Goal: Transaction & Acquisition: Purchase product/service

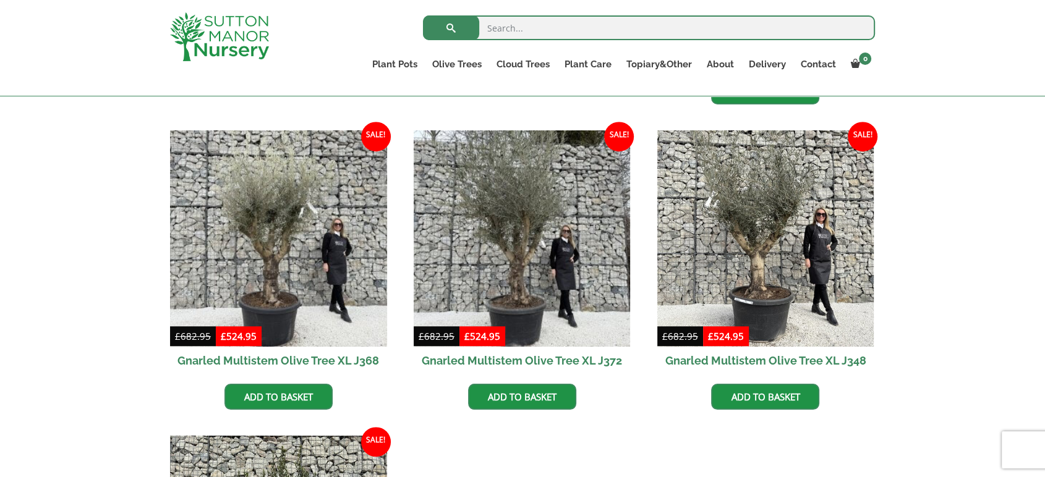
scroll to position [755, 0]
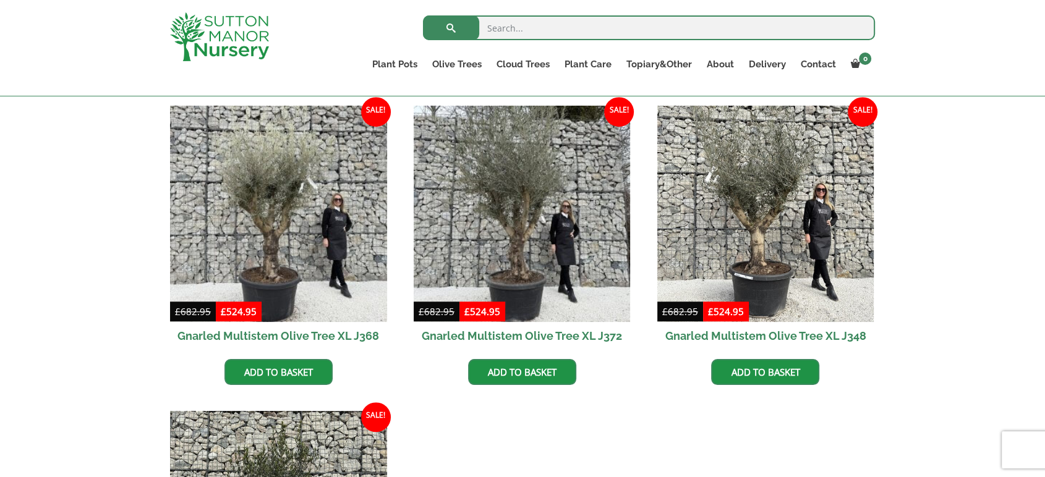
click at [7, 302] on div "Olive Trees for Sale Create a stunning Mediterranean-style garden with authenti…" at bounding box center [522, 460] width 1045 height 1741
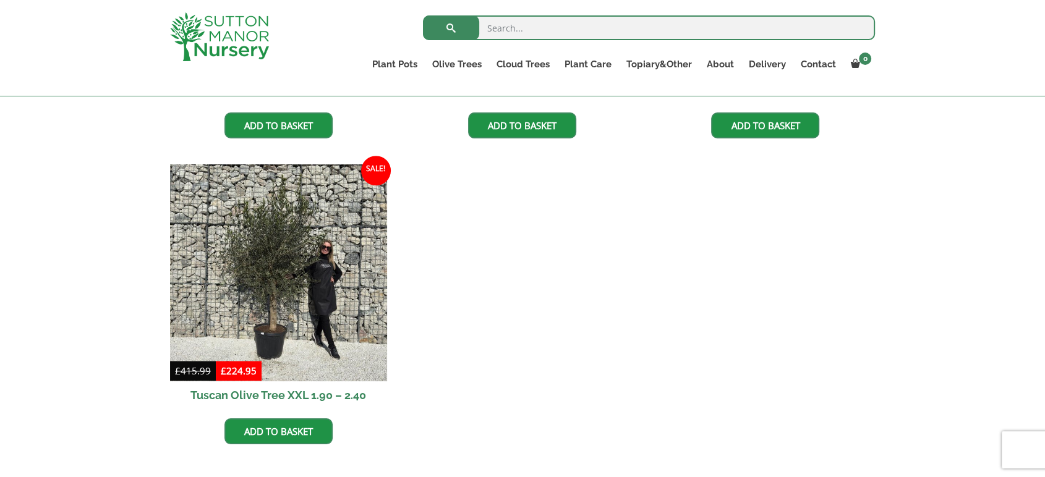
scroll to position [1030, 0]
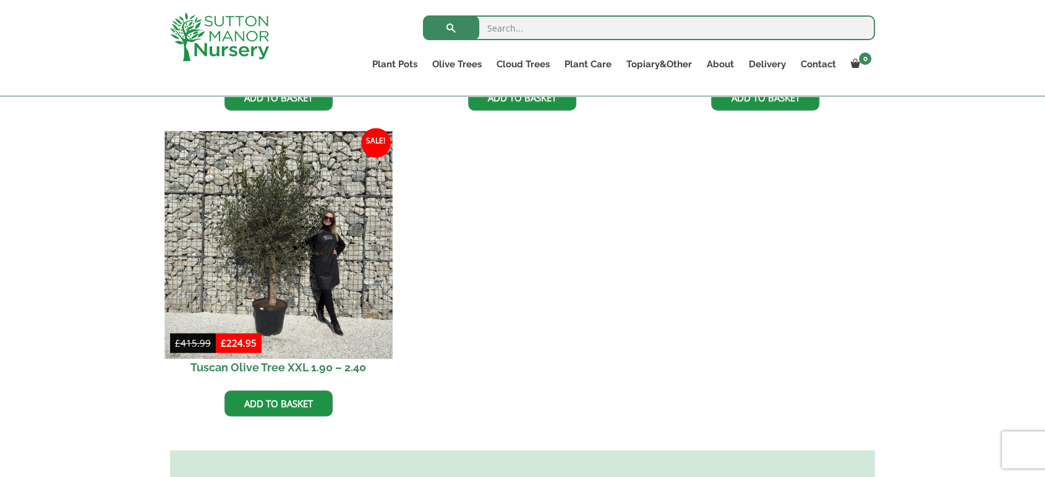
click at [297, 270] on img at bounding box center [277, 244] width 227 height 227
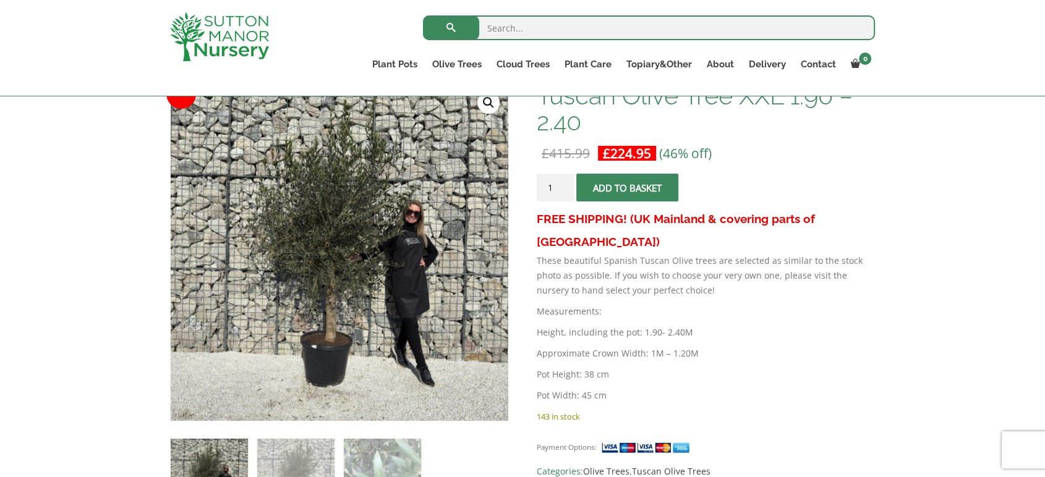
scroll to position [206, 0]
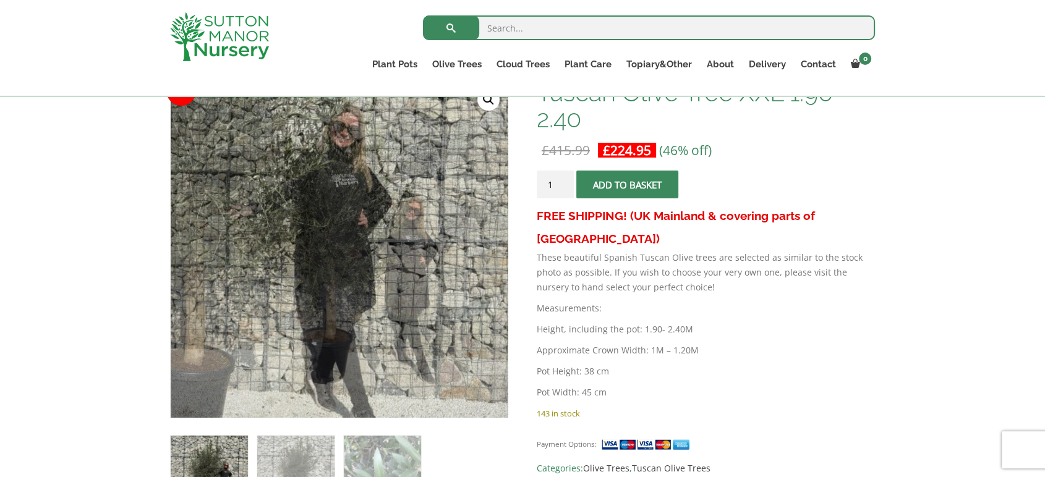
click at [791, 250] on p "These beautiful Spanish Tuscan Olive trees are selected as similar to the stock…" at bounding box center [706, 272] width 338 height 45
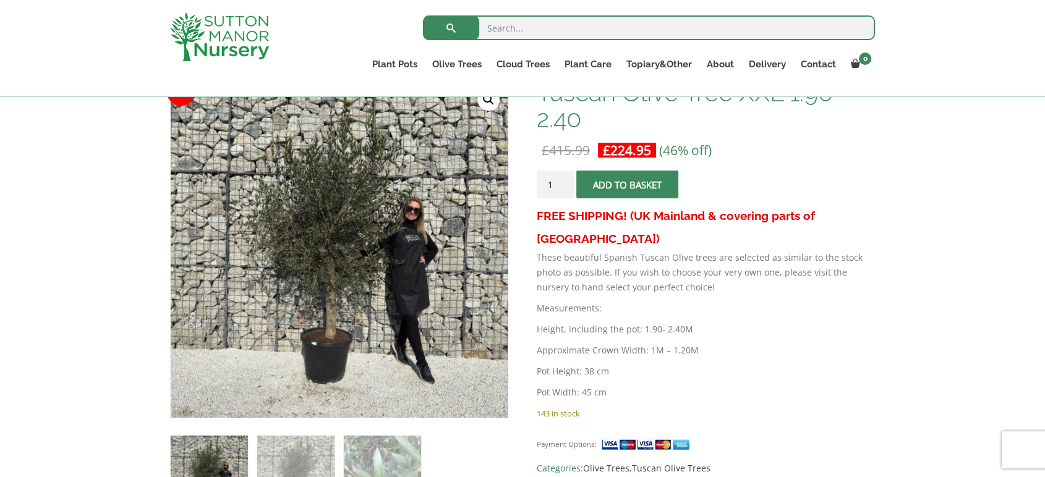
click at [816, 218] on h3 "FREE SHIPPING! (UK Mainland & covering parts of Scotland)" at bounding box center [706, 228] width 338 height 46
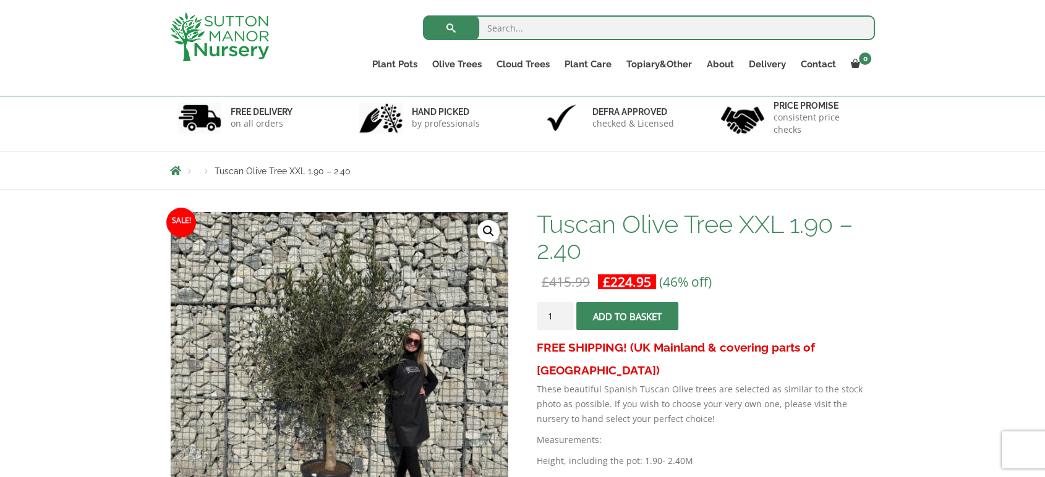
scroll to position [69, 0]
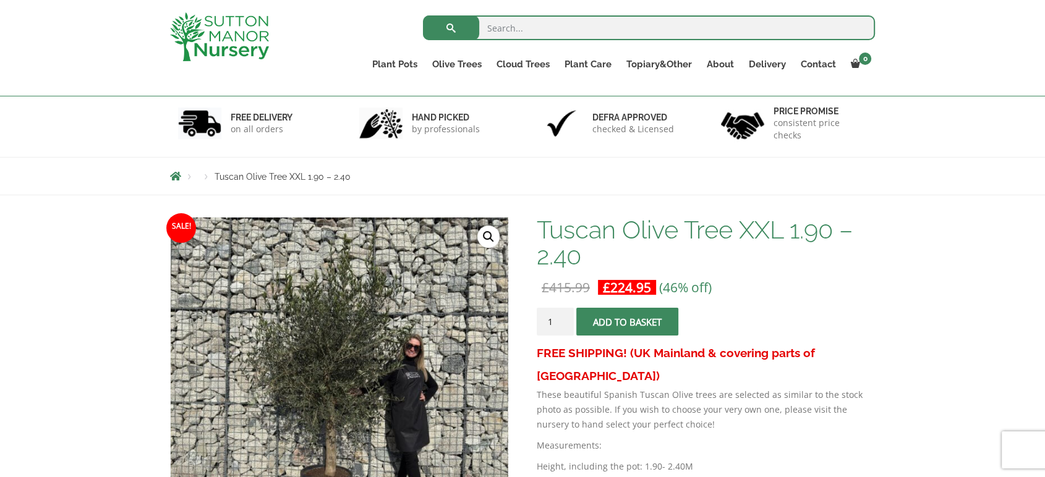
click at [627, 322] on span "submit" at bounding box center [627, 322] width 0 height 0
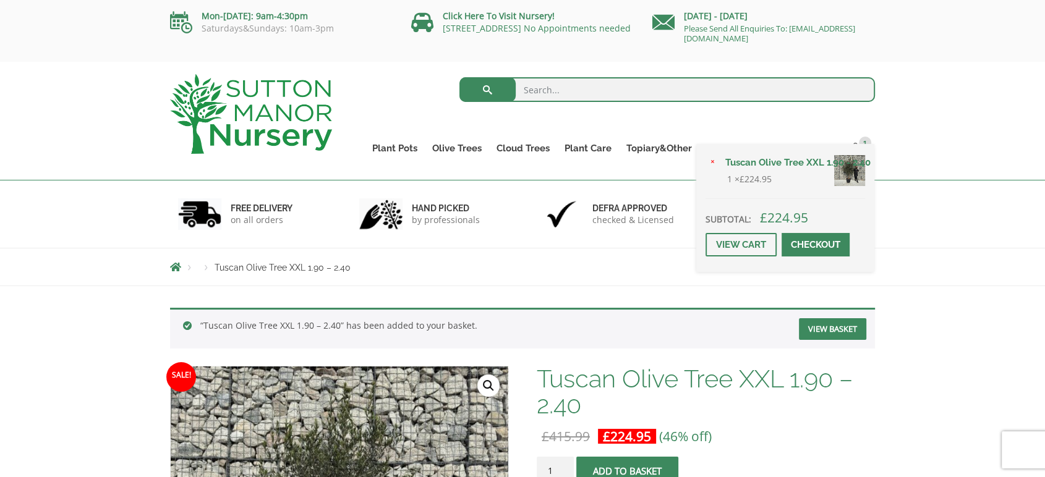
click at [815, 245] on span at bounding box center [815, 245] width 0 height 0
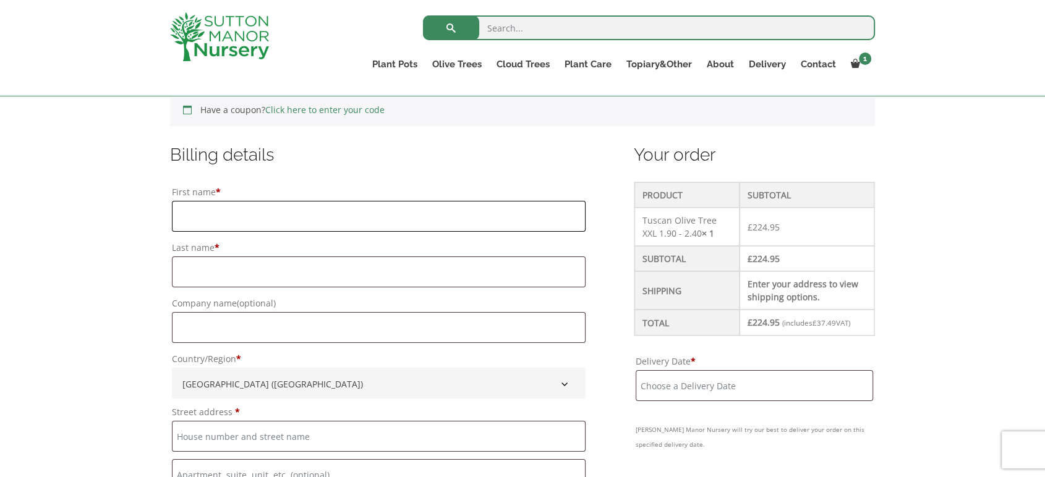
click at [346, 223] on input "First name *" at bounding box center [379, 216] width 414 height 31
type input "[PERSON_NAME]"
type input "[GEOGRAPHIC_DATA]"
type input "Rafters Landscapes Ltd"
type input "[STREET_ADDRESS]"
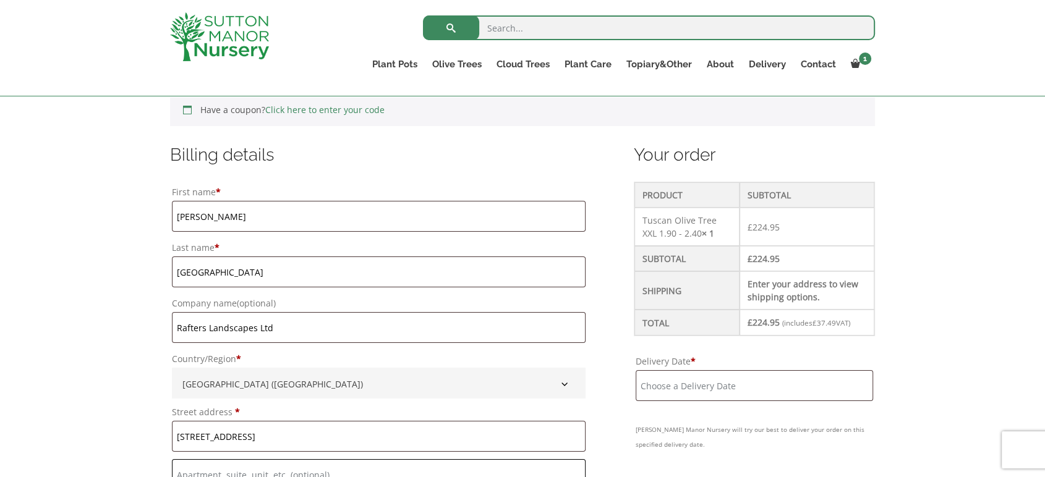
type input "[GEOGRAPHIC_DATA]"
type input "[PERSON_NAME]"
type input "[GEOGRAPHIC_DATA]"
type input "BB2 5JZ"
type input "07803808987"
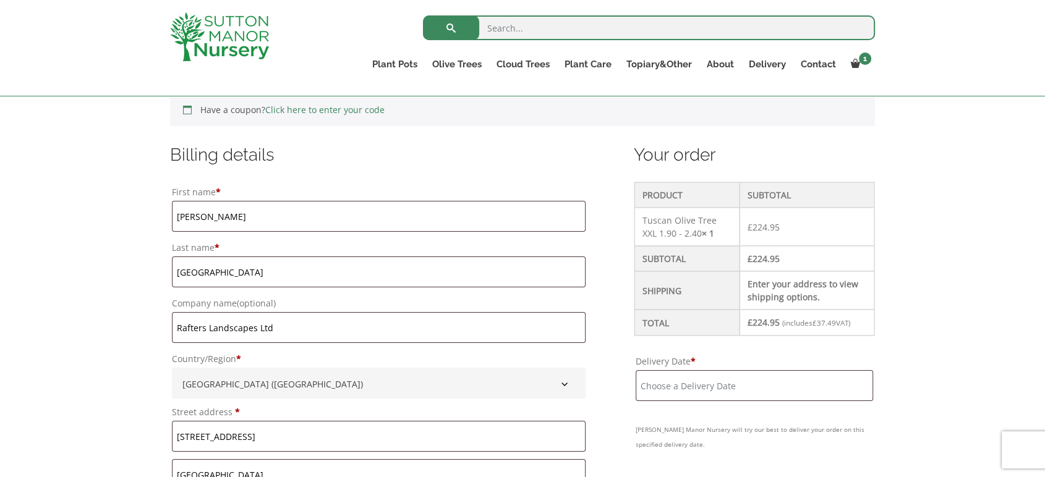
type input "[EMAIL_ADDRESS][DOMAIN_NAME]"
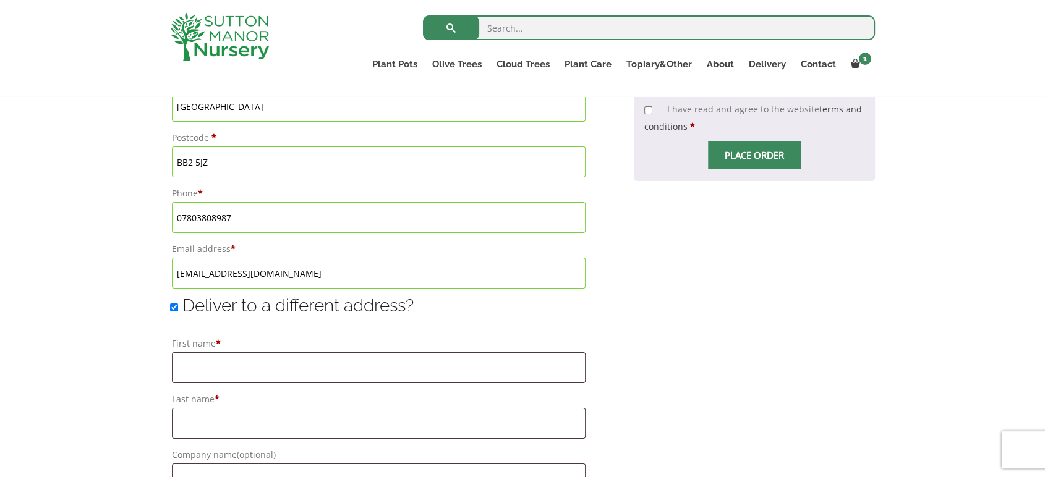
scroll to position [755, 0]
click at [198, 356] on input "First name *" at bounding box center [379, 366] width 414 height 31
type input "David"
type input "Lyon"
type input "Rafters Landscapes Ltd"
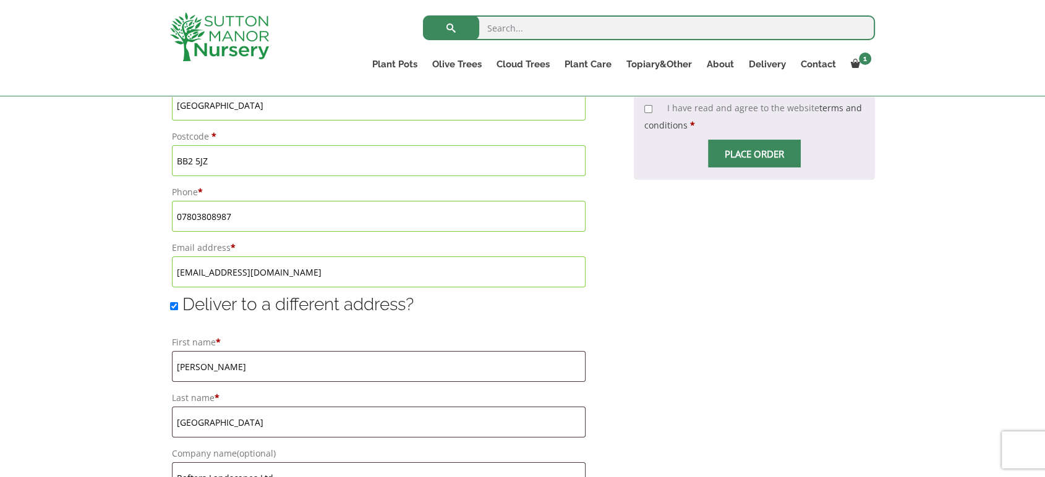
type input "[STREET_ADDRESS]"
type input "[GEOGRAPHIC_DATA]"
type input "[PERSON_NAME]"
type input "[GEOGRAPHIC_DATA]"
type input "BB2 5JZ"
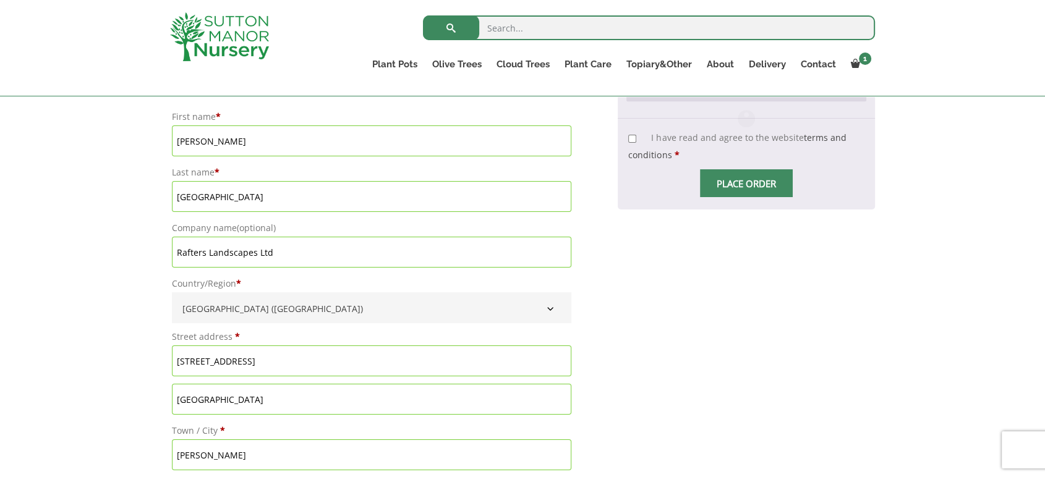
scroll to position [1050, 0]
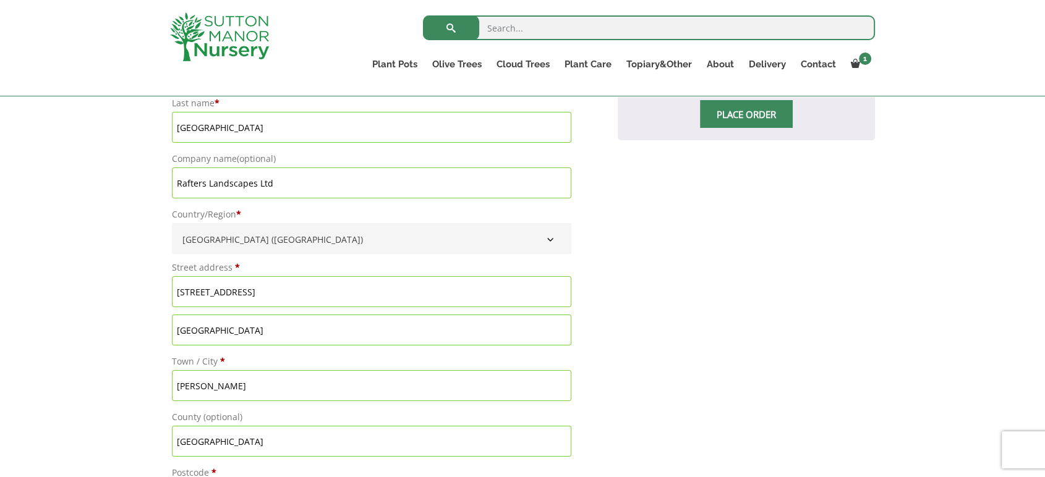
drag, startPoint x: 281, startPoint y: 291, endPoint x: 96, endPoint y: 307, distance: 185.5
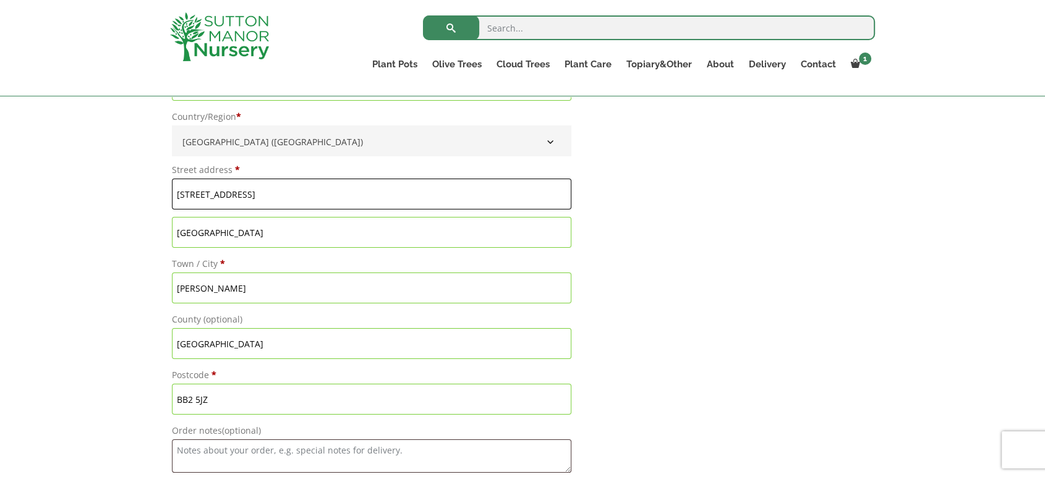
scroll to position [1188, 0]
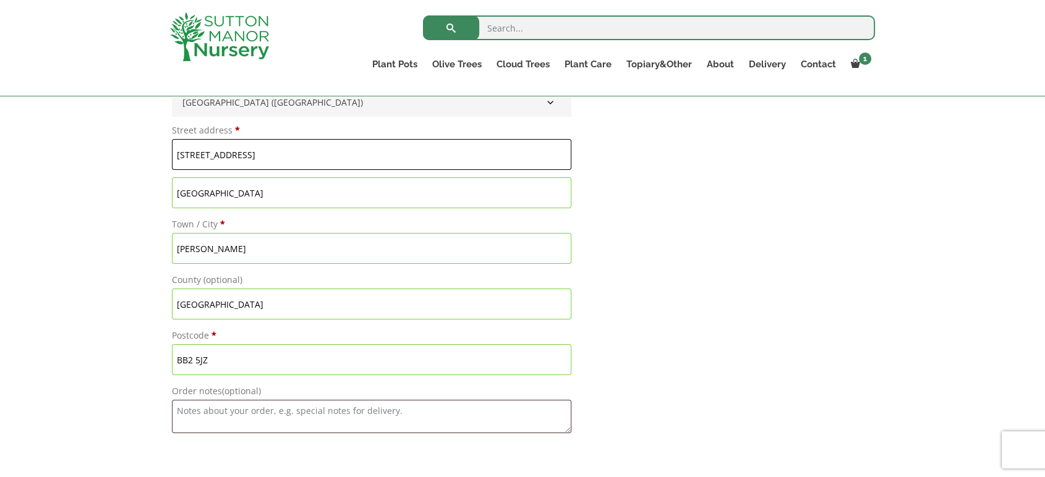
type input "[STREET_ADDRESS]"
drag, startPoint x: 236, startPoint y: 195, endPoint x: 119, endPoint y: 195, distance: 116.8
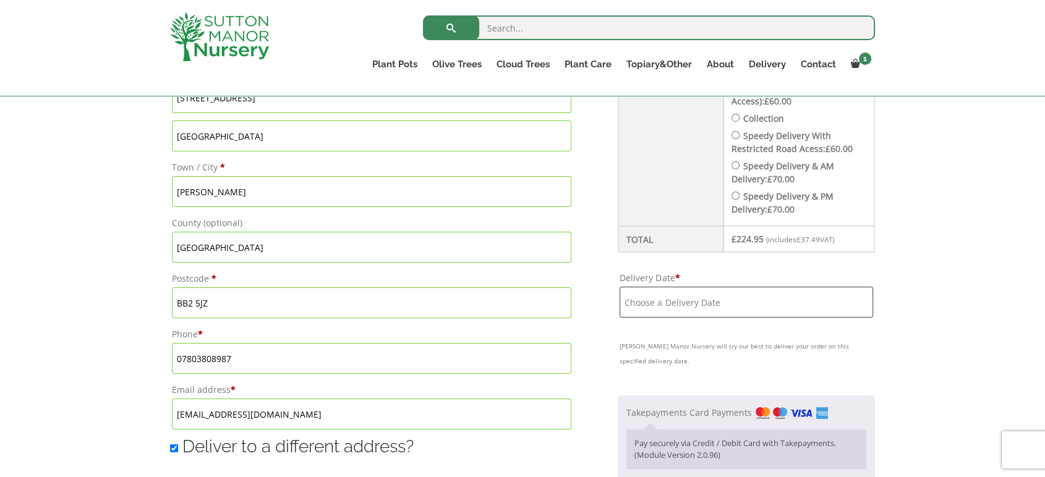
scroll to position [569, 0]
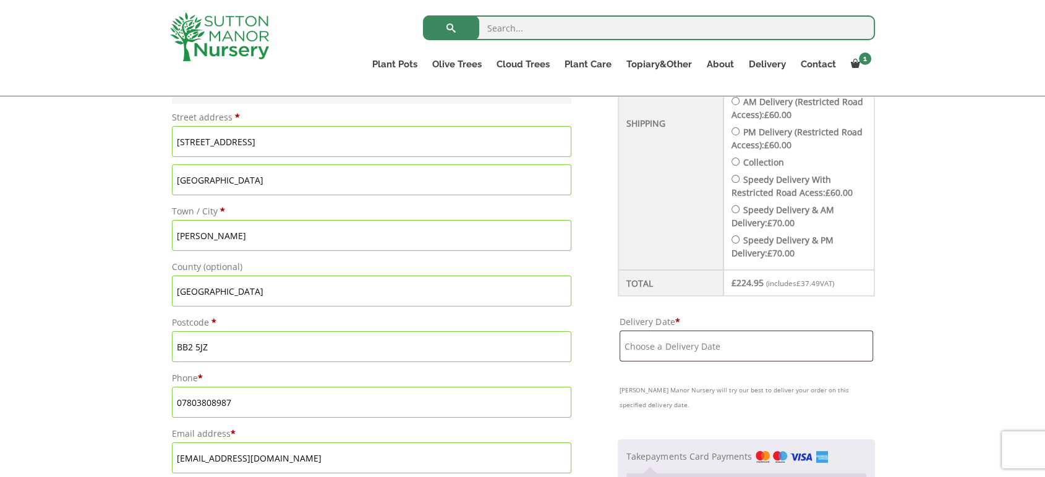
drag, startPoint x: 235, startPoint y: 184, endPoint x: 77, endPoint y: 185, distance: 158.3
click at [118, 184] on div "Have a coupon? Click here to enter your code Apply coupon Billing details First…" at bounding box center [522, 437] width 1045 height 1322
click at [904, 339] on div "Have a coupon? Click here to enter your code Apply coupon Billing details First…" at bounding box center [522, 437] width 1045 height 1322
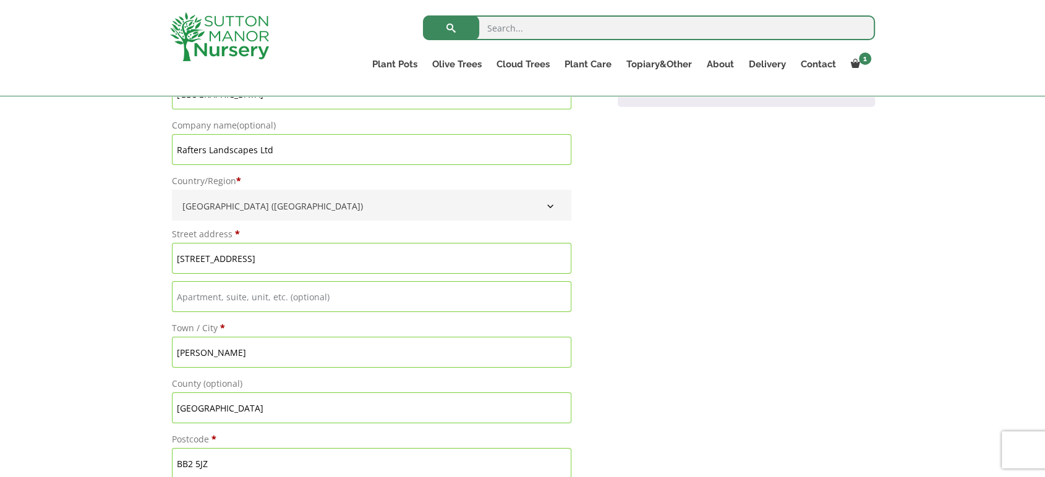
scroll to position [1188, 0]
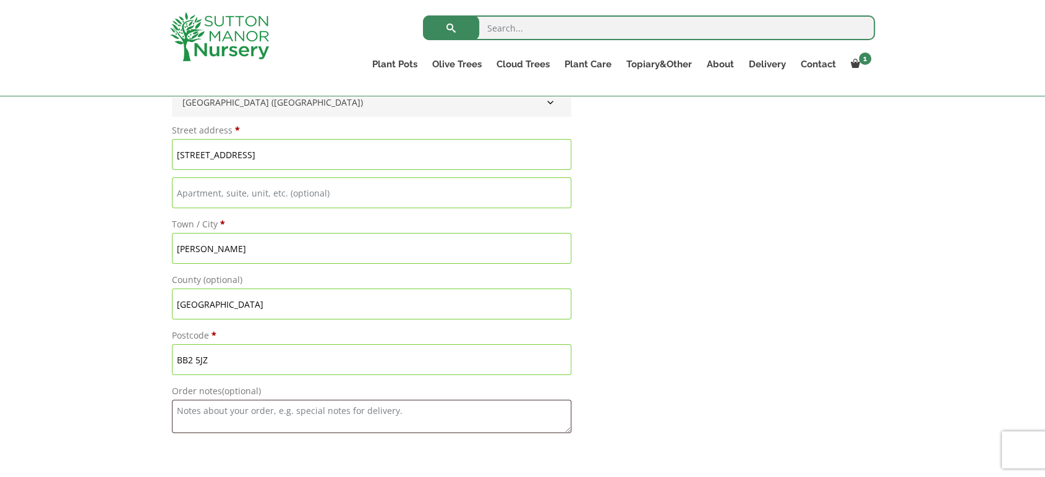
click at [218, 361] on input "BB2 5JZ" at bounding box center [371, 359] width 399 height 31
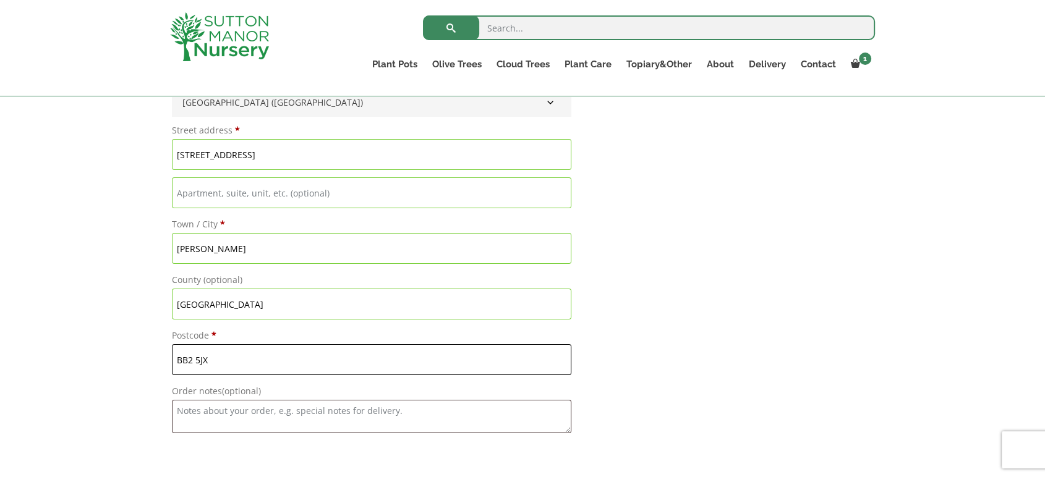
type input "BB2 5JX"
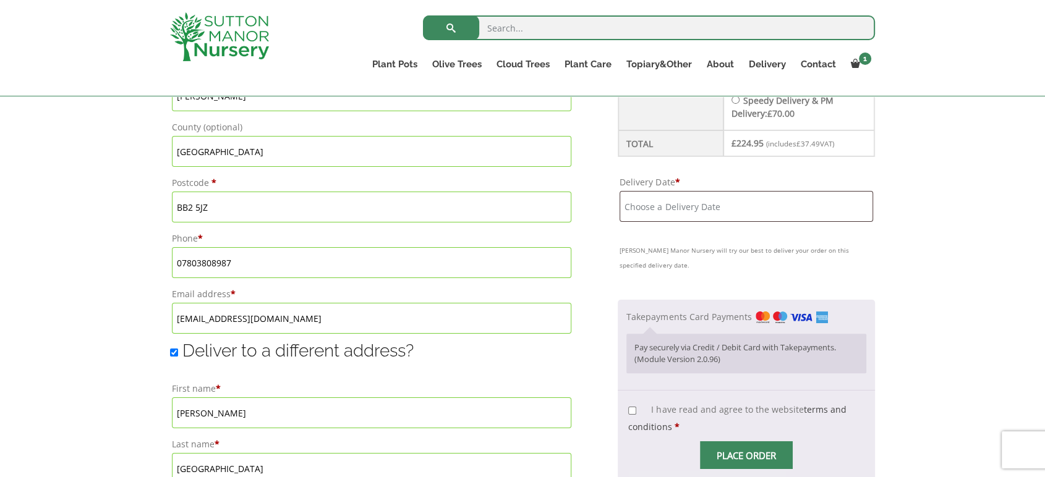
scroll to position [707, 0]
click at [632, 409] on input "I have read and agree to the website terms and conditions *" at bounding box center [632, 413] width 8 height 8
checkbox input "true"
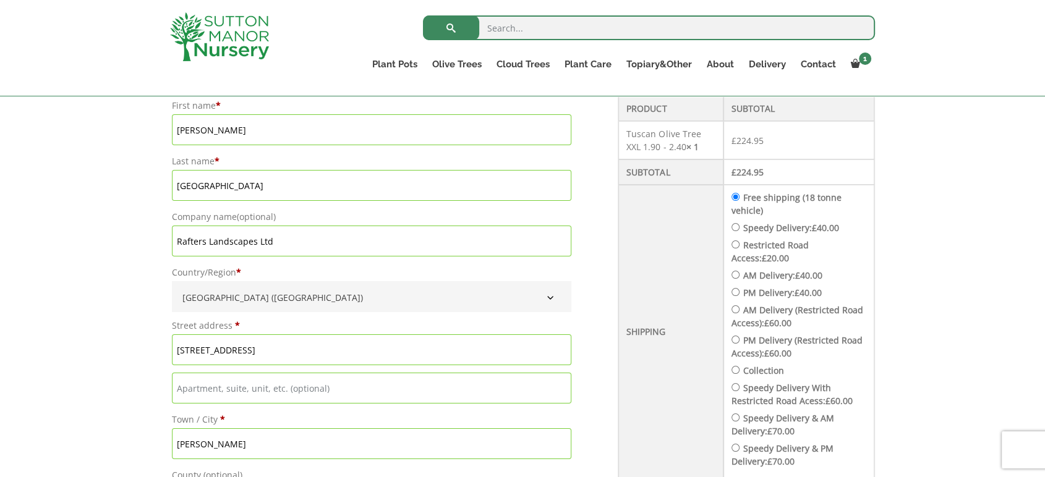
scroll to position [501, 0]
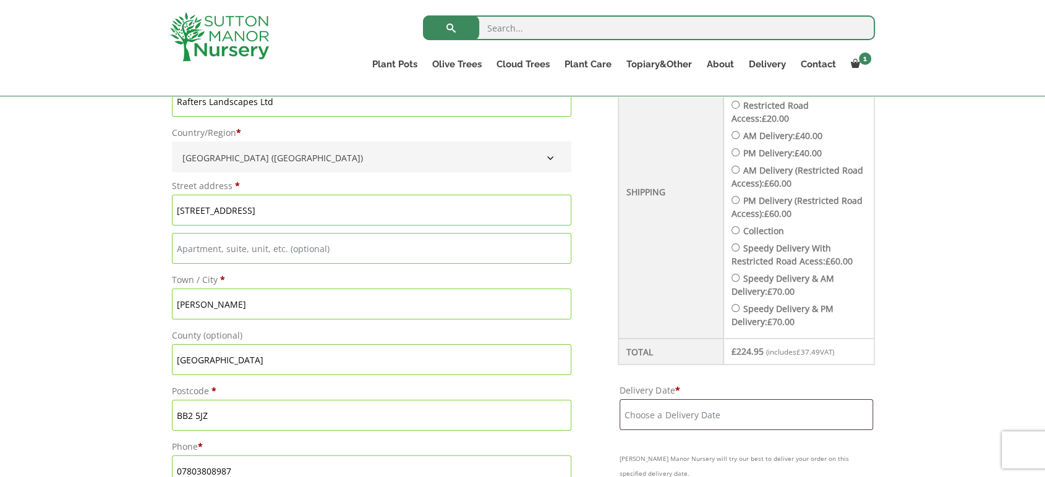
click at [757, 419] on input "Delivery Date *" at bounding box center [745, 414] width 253 height 31
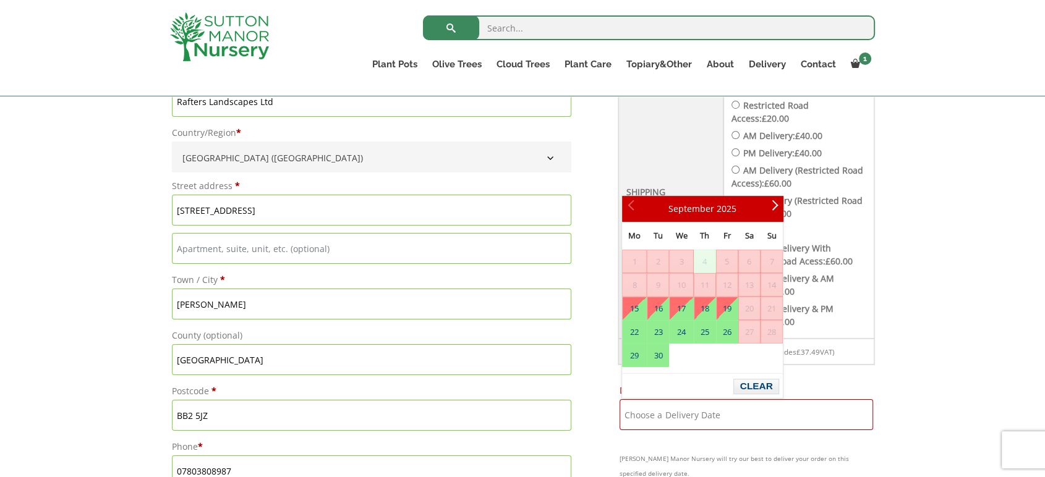
click at [733, 297] on link "19" at bounding box center [726, 308] width 21 height 22
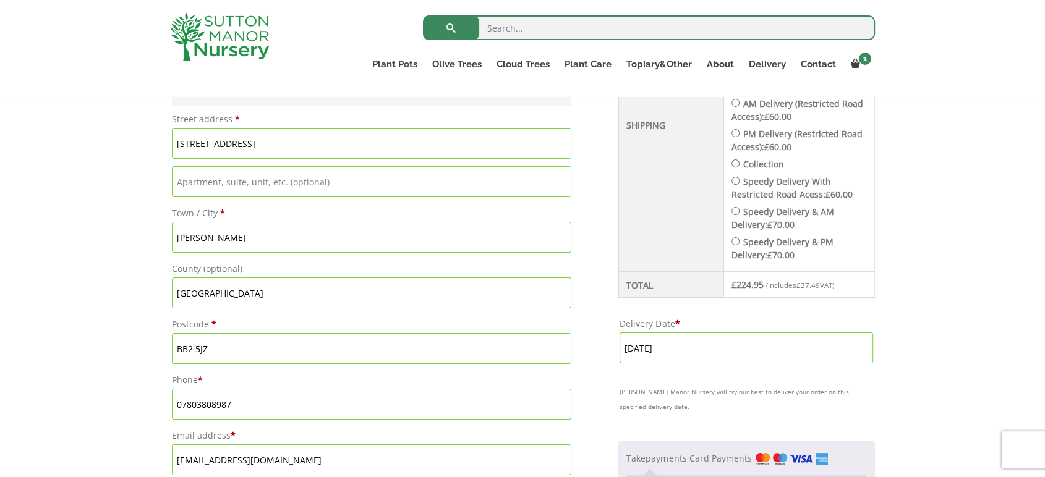
scroll to position [569, 0]
click at [734, 319] on label "Delivery Date *" at bounding box center [745, 321] width 253 height 17
click at [734, 331] on input "19 September, 2025" at bounding box center [745, 346] width 253 height 31
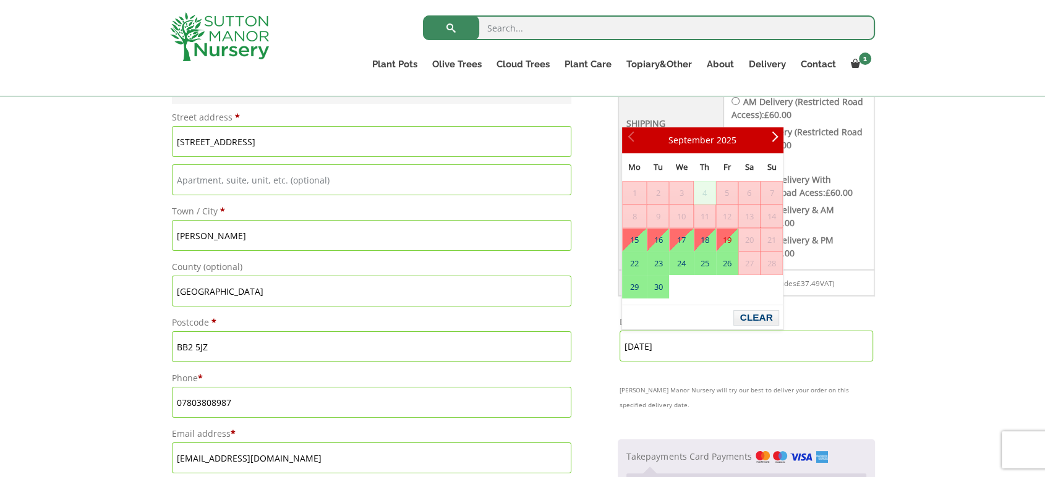
click at [747, 338] on input "19 September, 2025" at bounding box center [745, 346] width 253 height 31
click at [639, 236] on link "15" at bounding box center [634, 240] width 23 height 22
type input "[DATE]"
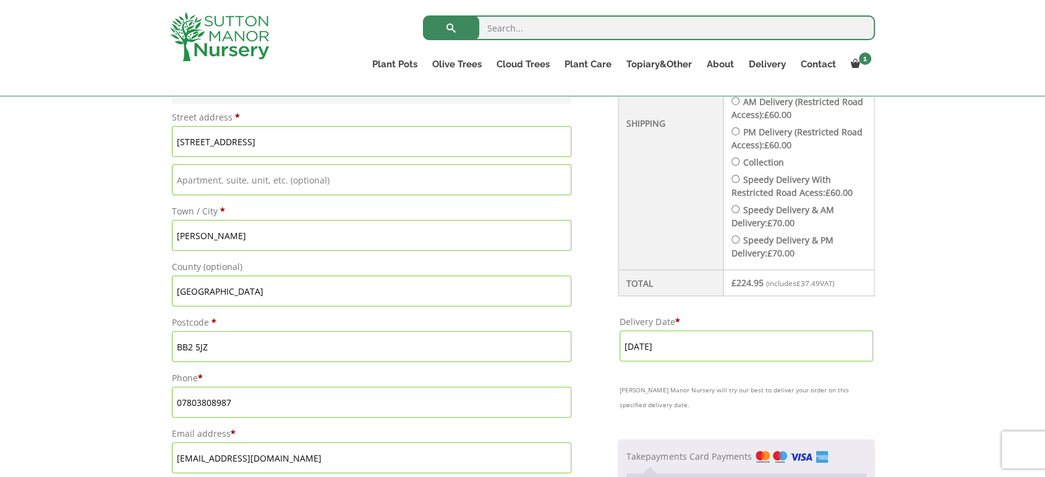
click at [733, 319] on label "Delivery Date *" at bounding box center [745, 321] width 253 height 17
click at [733, 331] on input "[DATE]" at bounding box center [745, 346] width 253 height 31
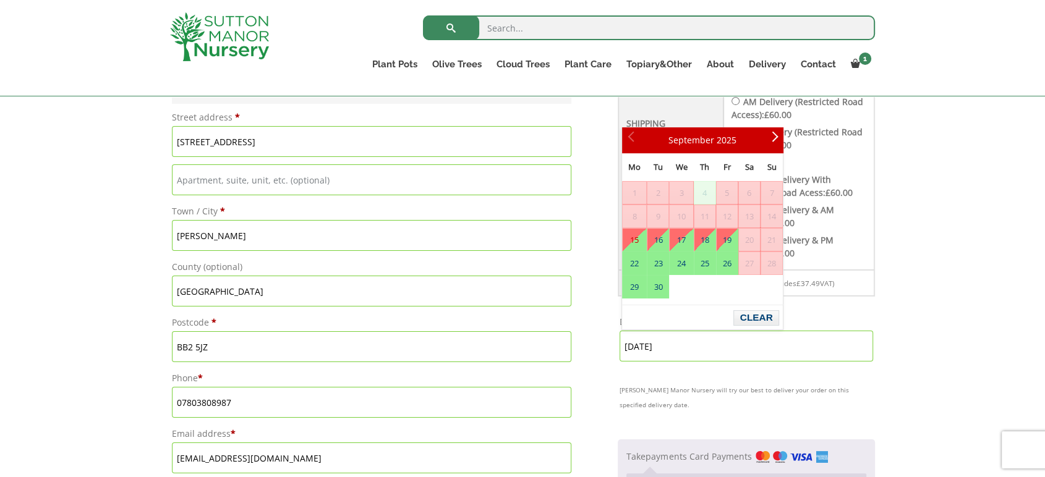
click at [694, 347] on input "[DATE]" at bounding box center [745, 346] width 253 height 31
click at [636, 231] on link "15" at bounding box center [634, 240] width 23 height 22
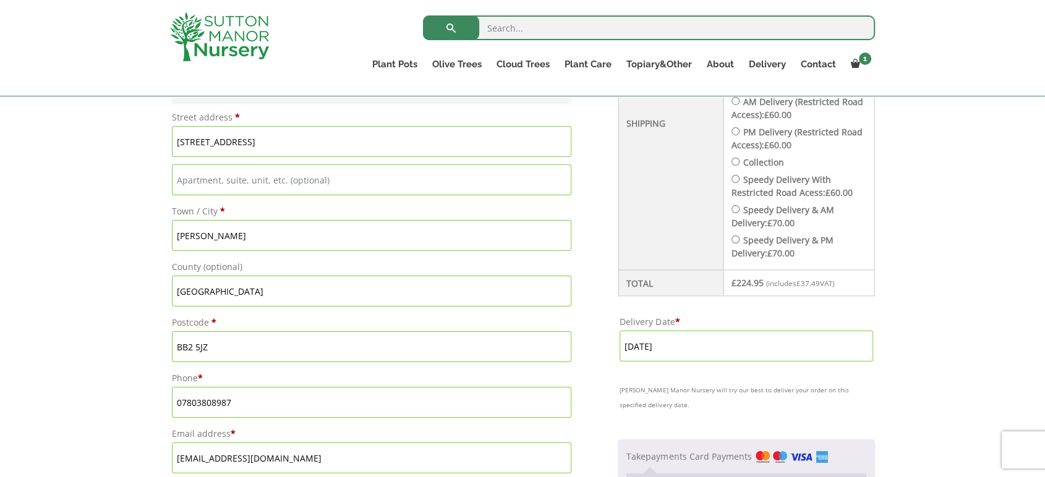
click at [741, 355] on input "[DATE]" at bounding box center [745, 346] width 253 height 31
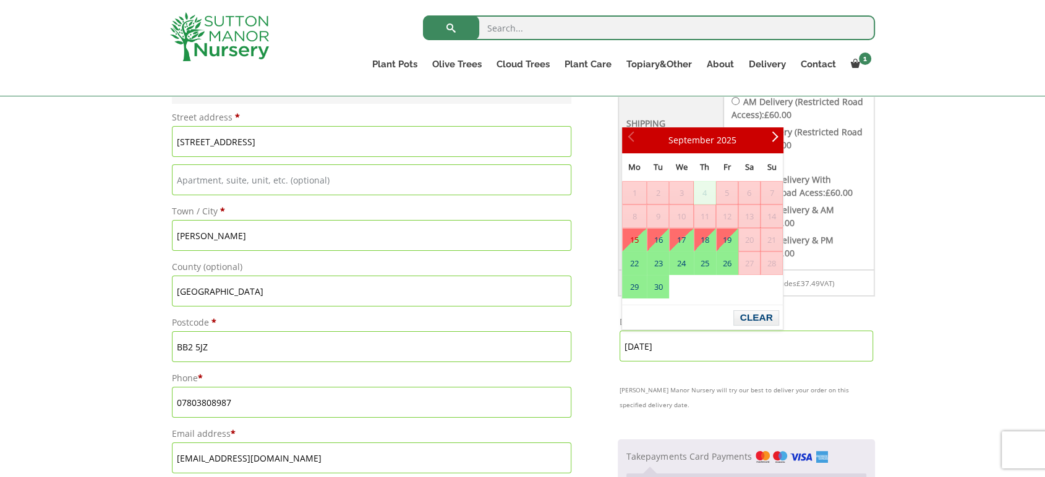
click at [909, 295] on div "Have a coupon? Click here to enter your code Apply coupon Billing details First…" at bounding box center [522, 437] width 1045 height 1322
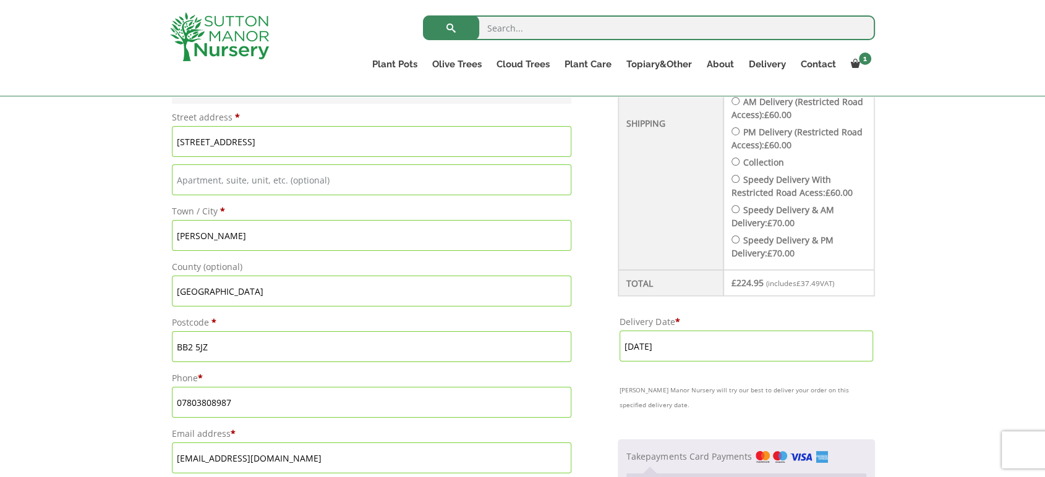
click at [723, 315] on label "Delivery Date *" at bounding box center [745, 321] width 253 height 17
click at [723, 331] on input "[DATE]" at bounding box center [745, 346] width 253 height 31
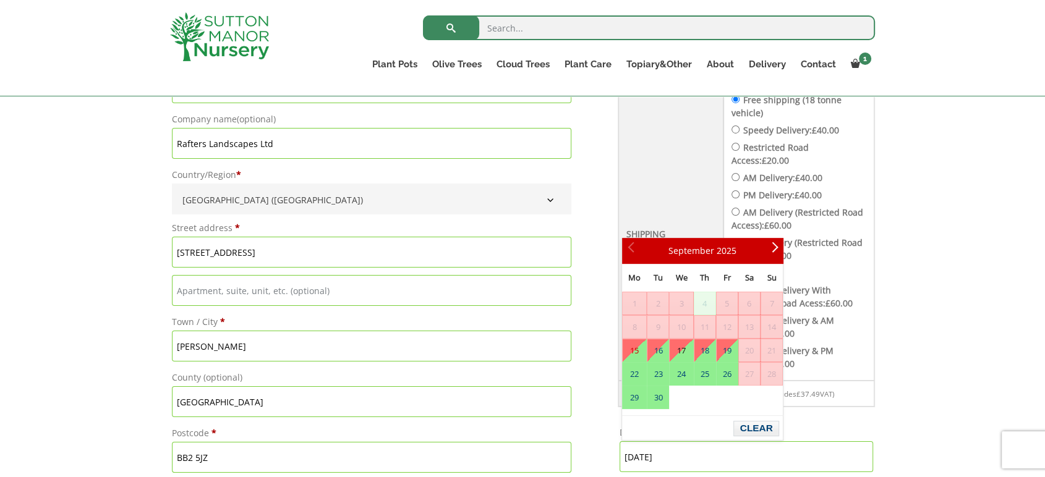
scroll to position [480, 0]
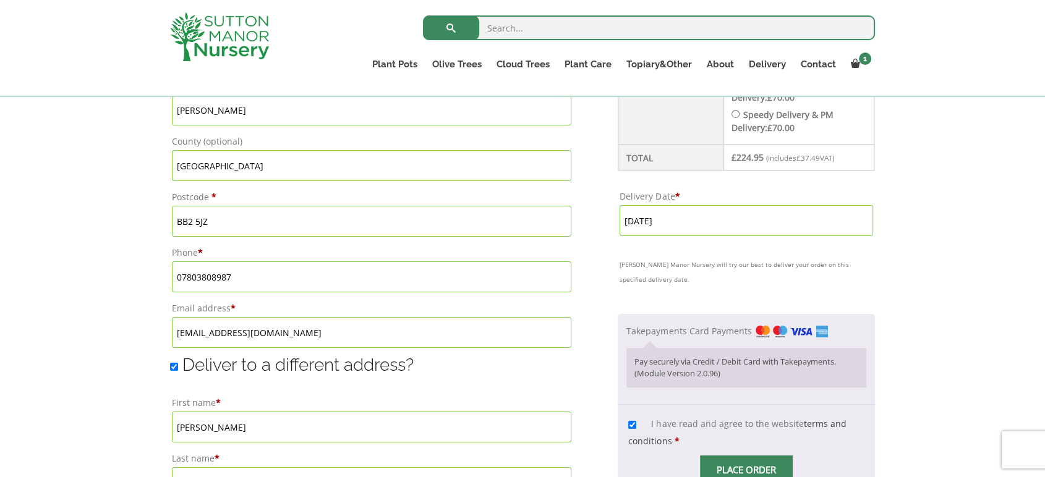
scroll to position [893, 0]
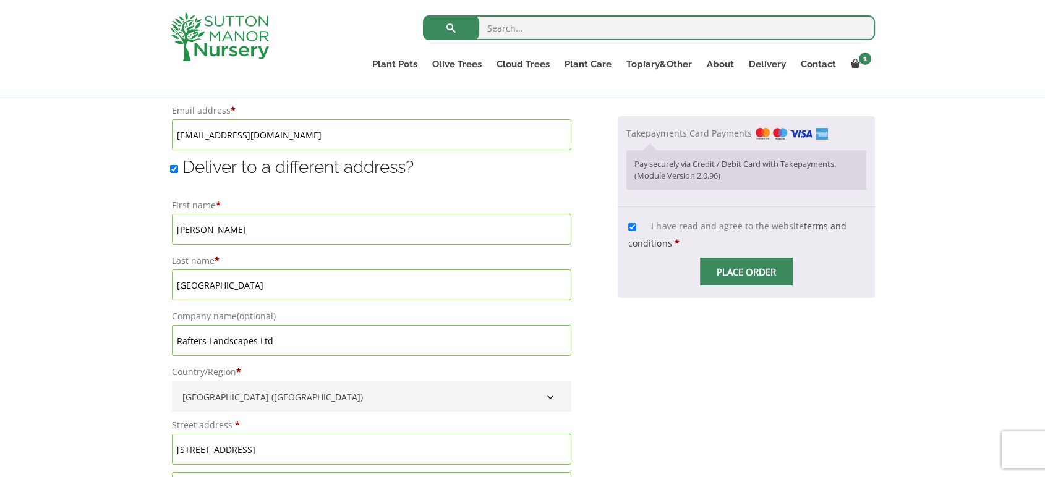
click at [746, 272] on span "Checkout" at bounding box center [746, 272] width 0 height 0
click at [759, 278] on input "Place order" at bounding box center [746, 272] width 93 height 28
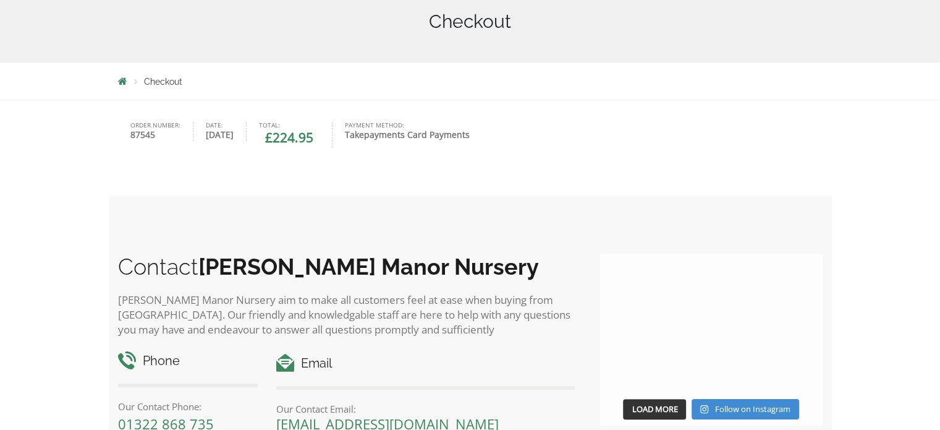
scroll to position [309, 0]
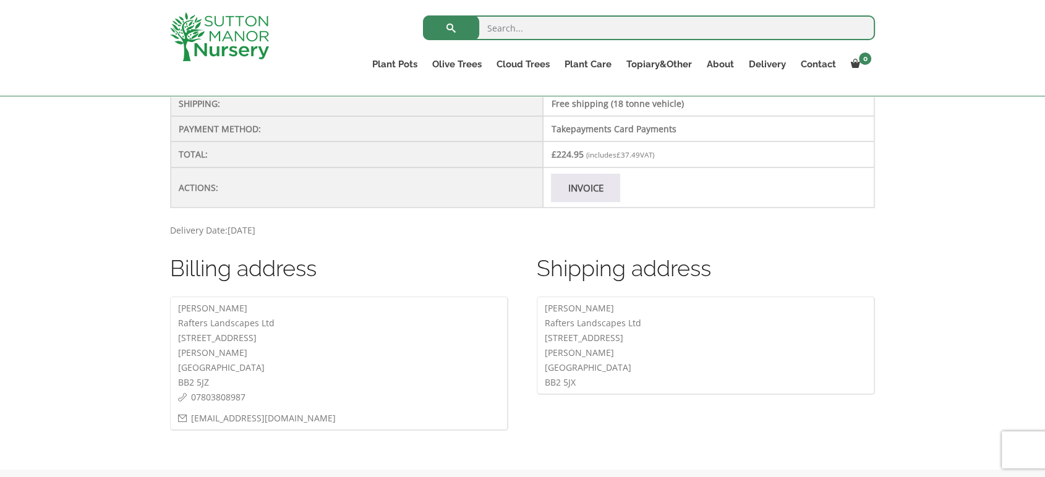
scroll to position [480, 0]
